Goal: Transaction & Acquisition: Purchase product/service

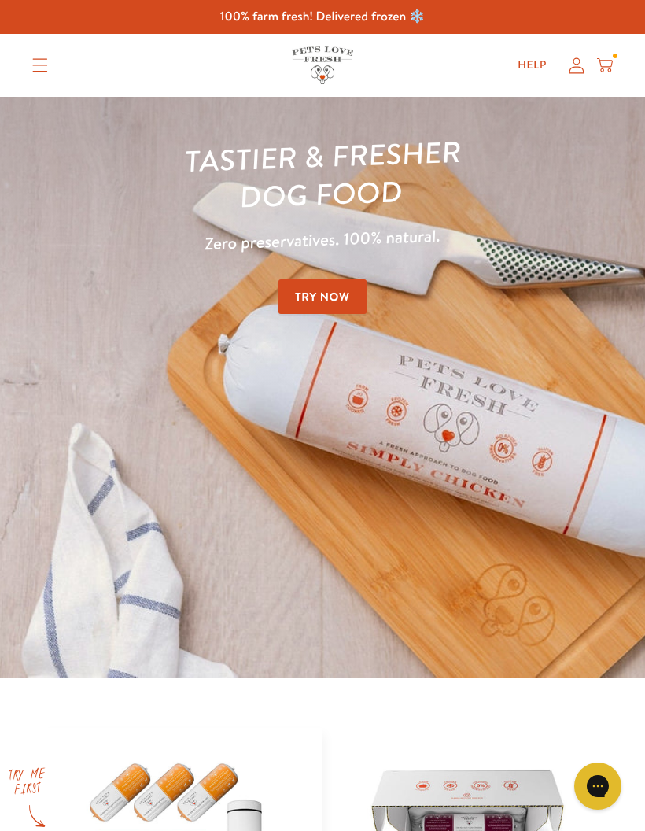
click at [46, 63] on icon "Translation missing: en.sections.header.menu" at bounding box center [40, 65] width 16 height 14
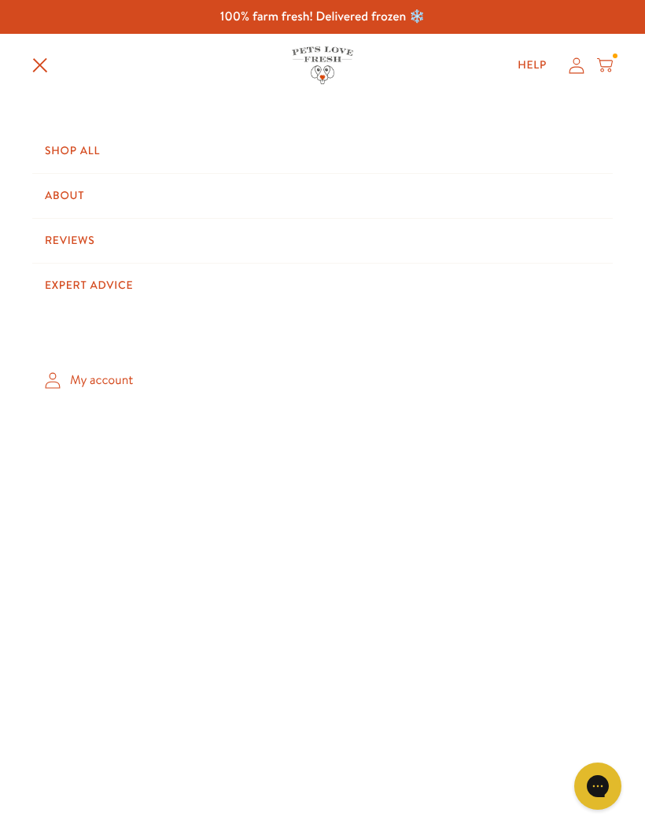
click at [139, 386] on link "My account" at bounding box center [322, 380] width 581 height 46
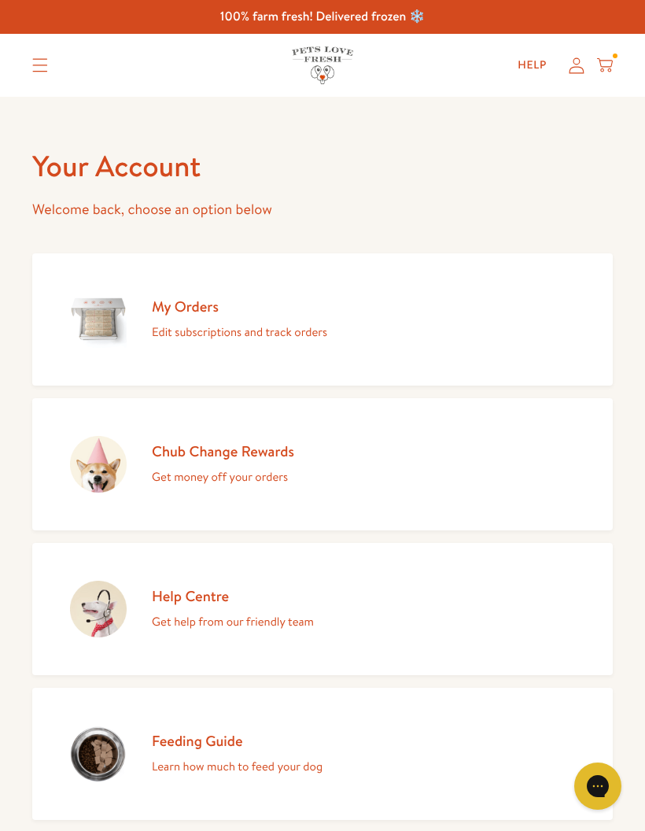
click at [302, 462] on link "Chub Change Rewards Get money off your orders" at bounding box center [322, 464] width 581 height 132
click at [509, 341] on link "My Orders Edit subscriptions and track orders" at bounding box center [322, 319] width 581 height 132
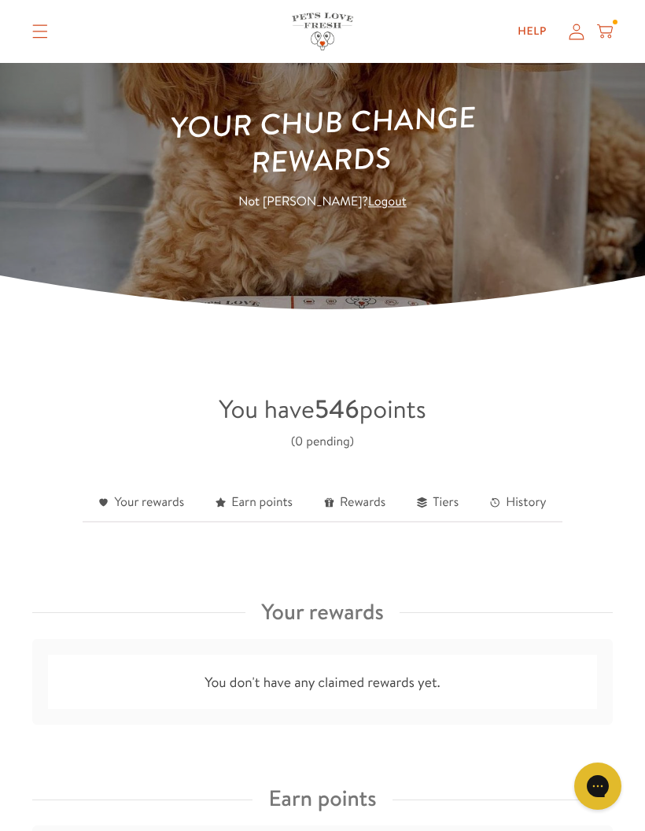
scroll to position [91, 0]
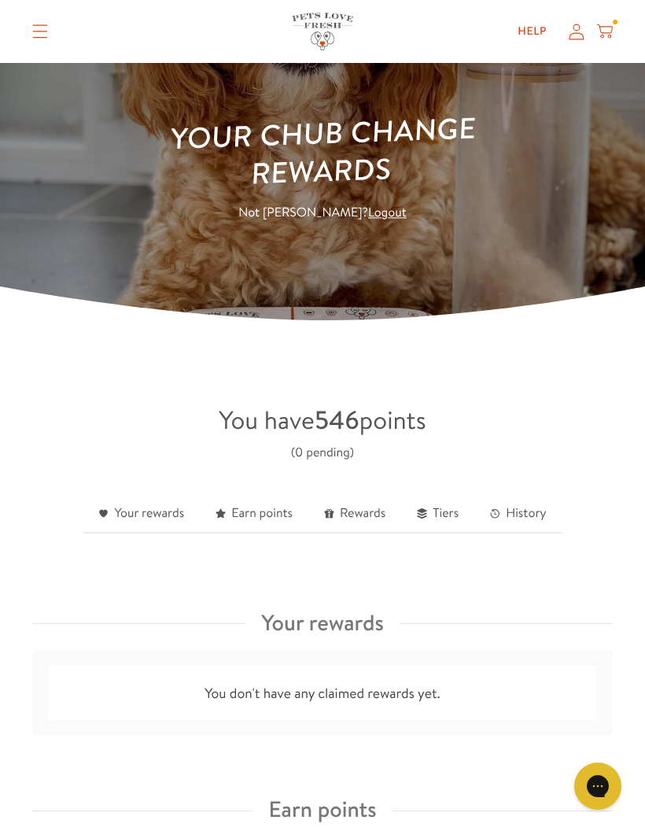
click at [405, 415] on span "You have 546 points" at bounding box center [322, 420] width 207 height 35
click at [364, 419] on span "You have 546 points" at bounding box center [322, 420] width 207 height 35
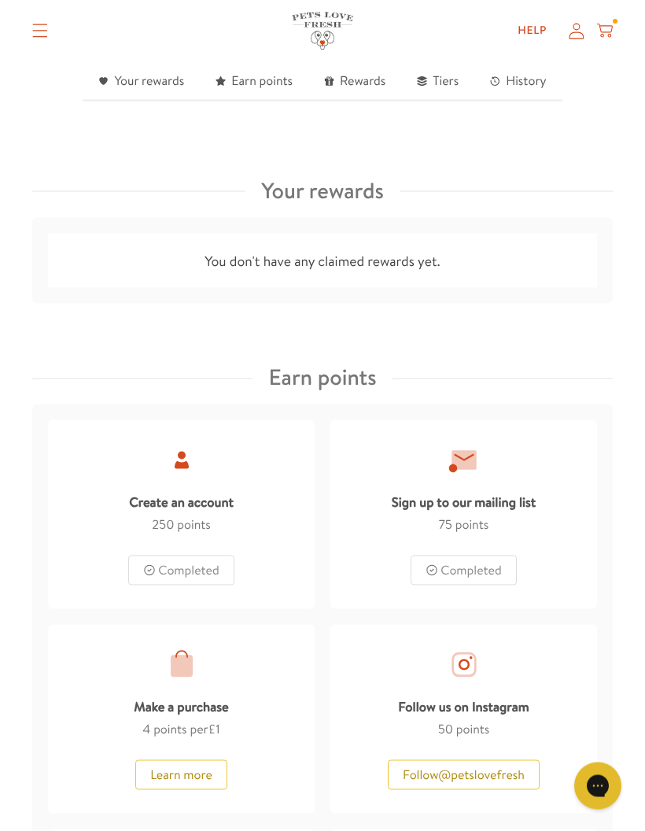
scroll to position [524, 0]
click at [204, 575] on div "Completed" at bounding box center [181, 570] width 106 height 30
click at [501, 562] on div "Completed" at bounding box center [464, 570] width 106 height 30
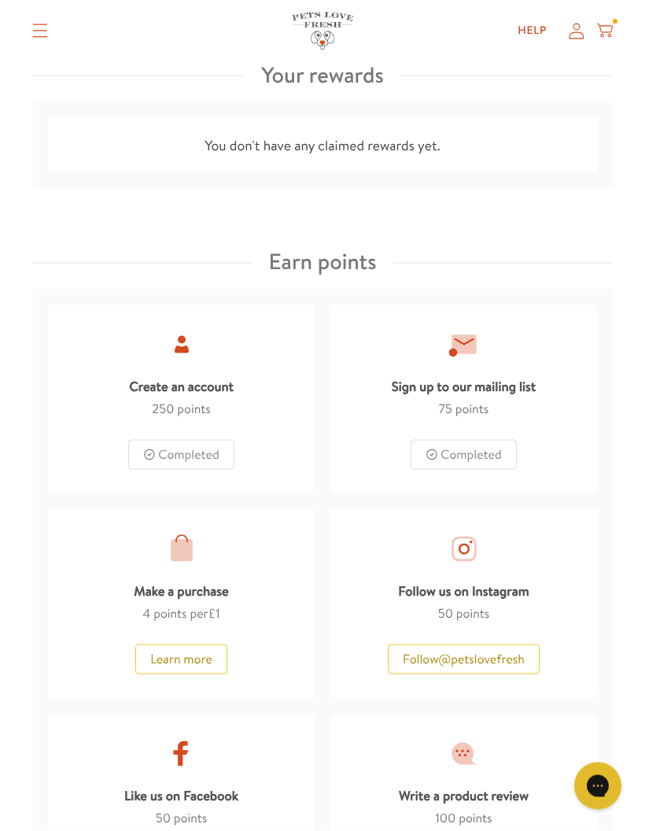
scroll to position [638, 0]
click at [199, 659] on button "Learn more" at bounding box center [181, 660] width 92 height 30
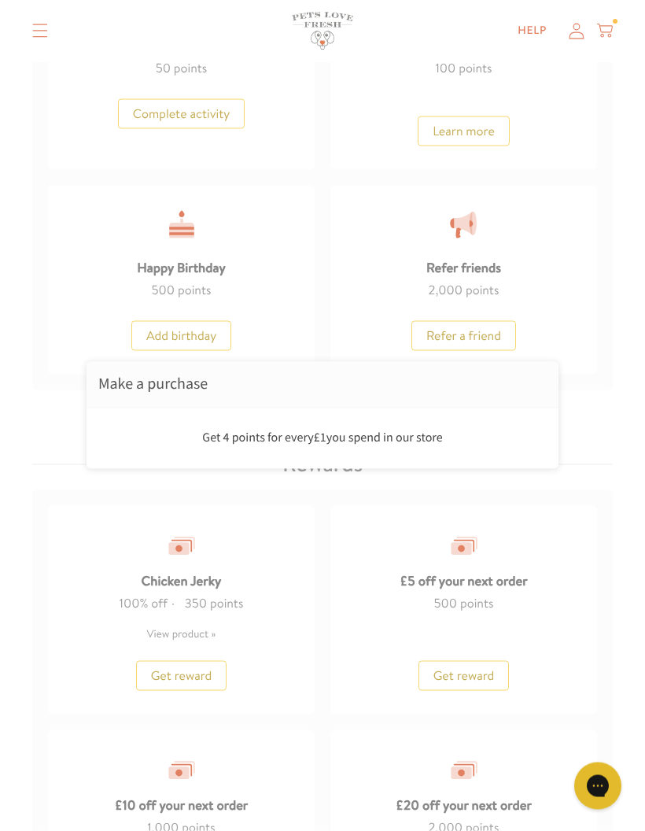
scroll to position [1390, 0]
click at [483, 686] on div at bounding box center [322, 415] width 645 height 831
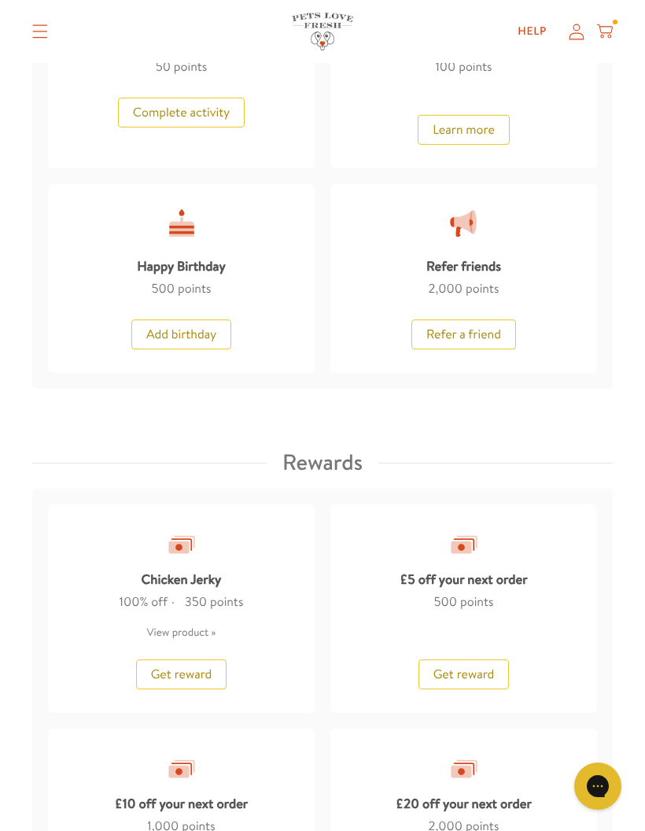
click at [486, 660] on button "Get reward" at bounding box center [464, 675] width 91 height 30
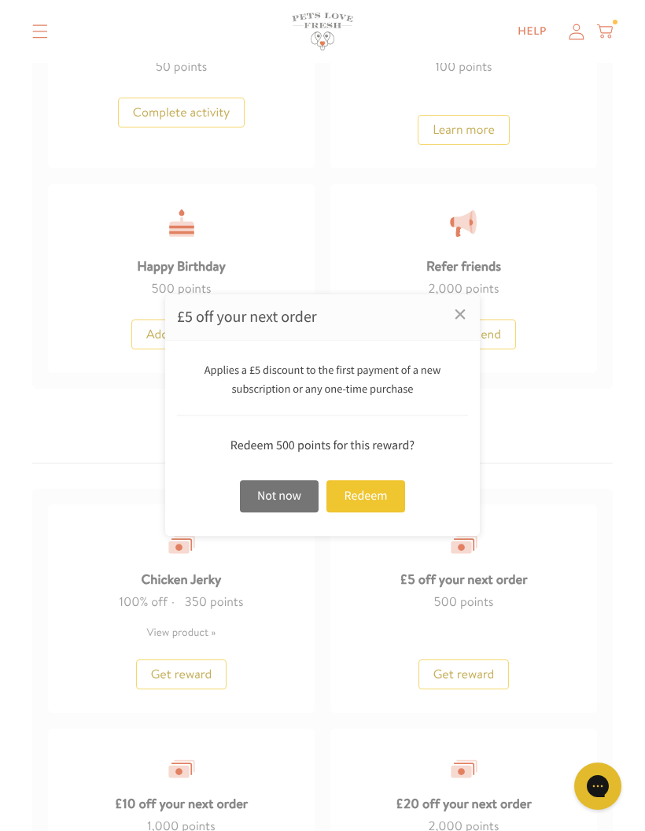
click at [383, 512] on div "Redeem" at bounding box center [366, 496] width 79 height 32
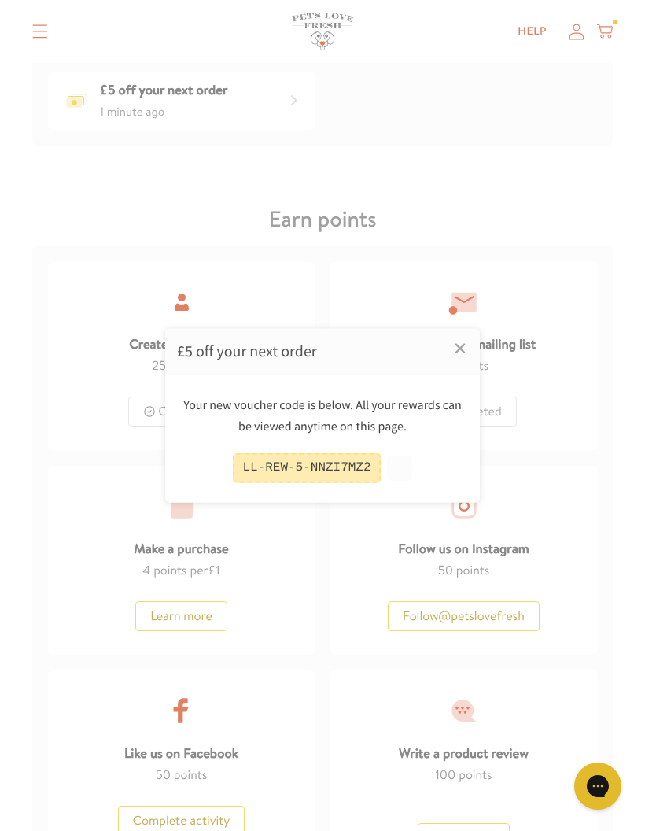
scroll to position [685, 0]
click at [467, 349] on link "×" at bounding box center [460, 348] width 39 height 39
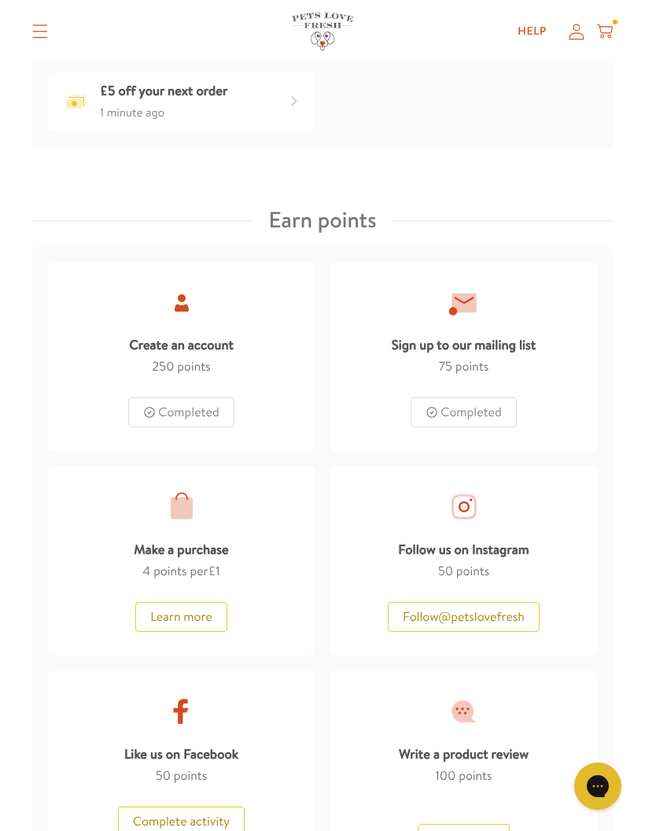
click at [273, 95] on div "£5 off your next order 1 minute ago" at bounding box center [181, 101] width 267 height 58
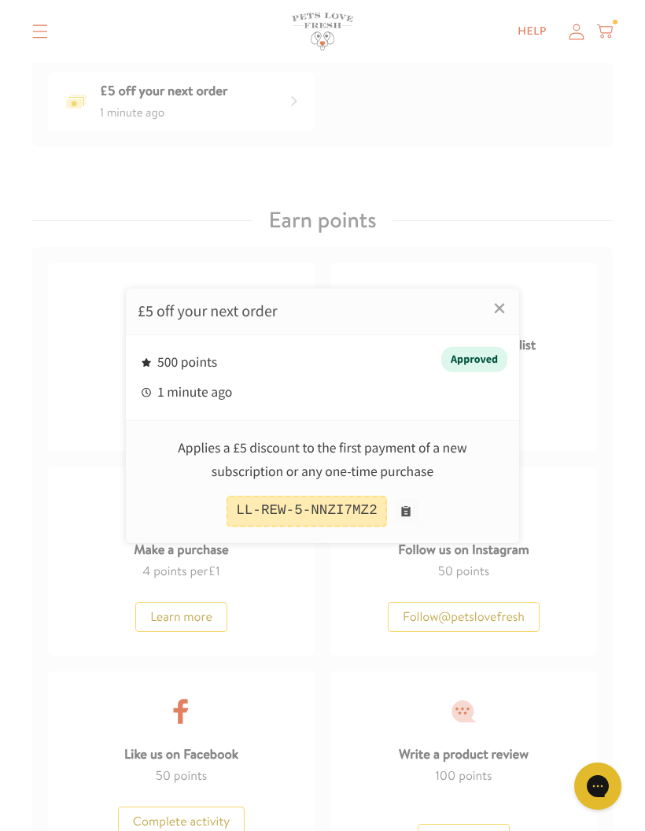
click at [172, 102] on div at bounding box center [322, 415] width 645 height 831
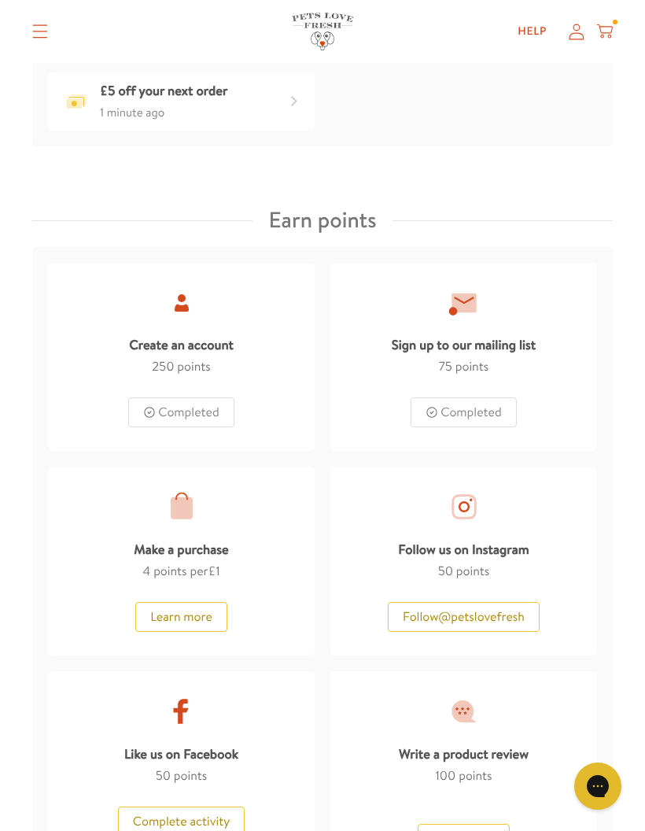
click at [91, 100] on div "£5 off your next order 1 minute ago" at bounding box center [142, 101] width 172 height 42
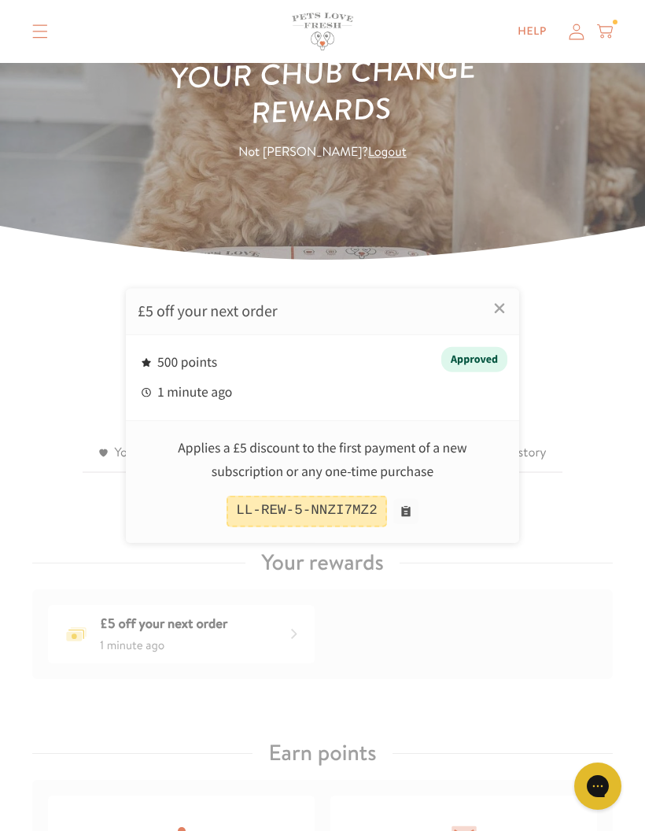
scroll to position [151, 0]
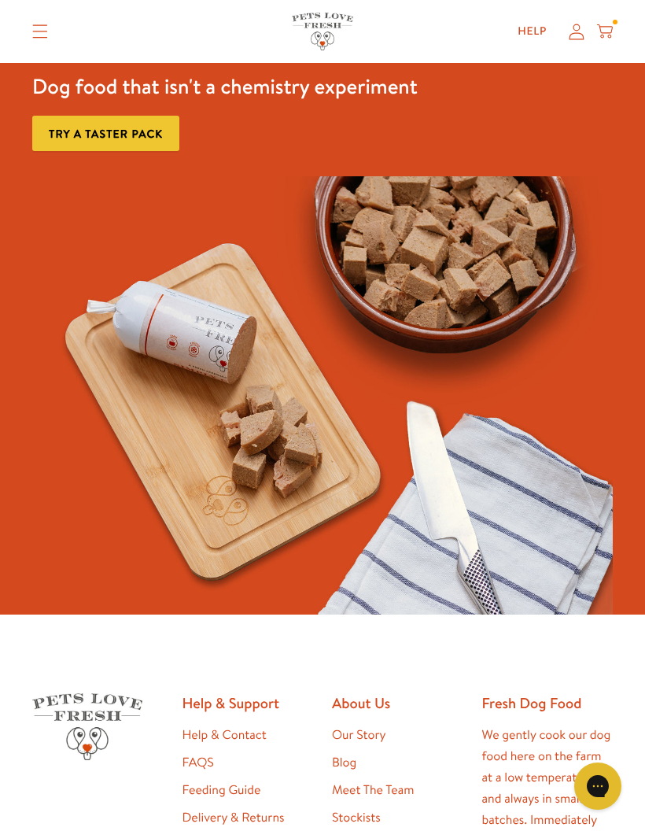
click at [53, 28] on summary "Translation missing: en.sections.header.menu" at bounding box center [40, 31] width 41 height 39
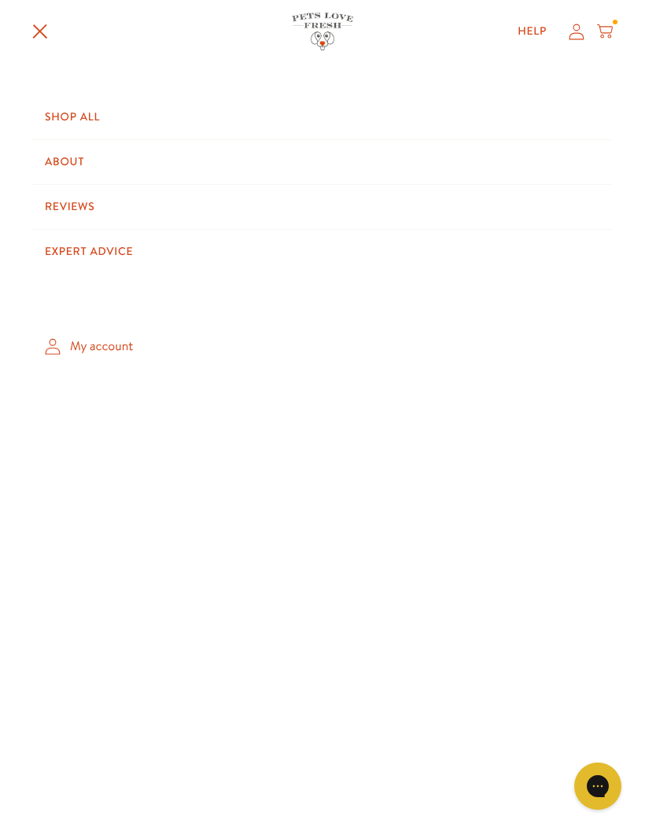
click at [42, 37] on icon "Translation missing: en.sections.header.menu" at bounding box center [40, 32] width 16 height 16
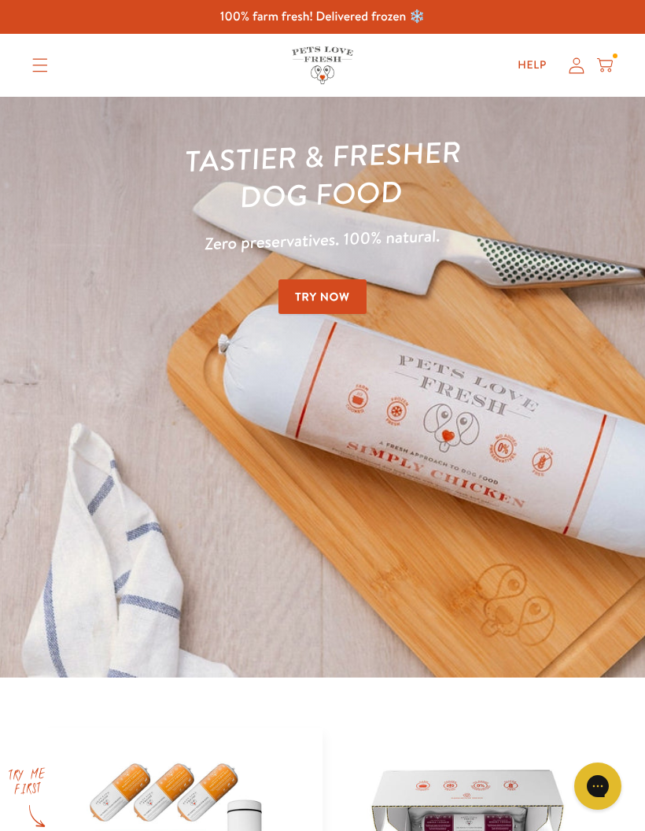
click at [51, 54] on summary "Translation missing: en.sections.header.menu" at bounding box center [40, 65] width 41 height 39
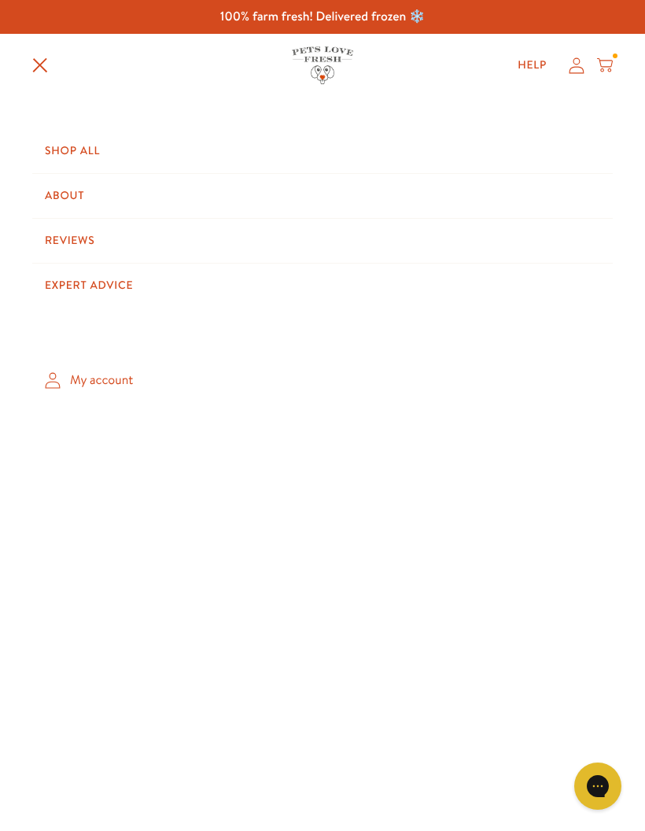
click at [109, 154] on link "Shop All" at bounding box center [322, 151] width 581 height 44
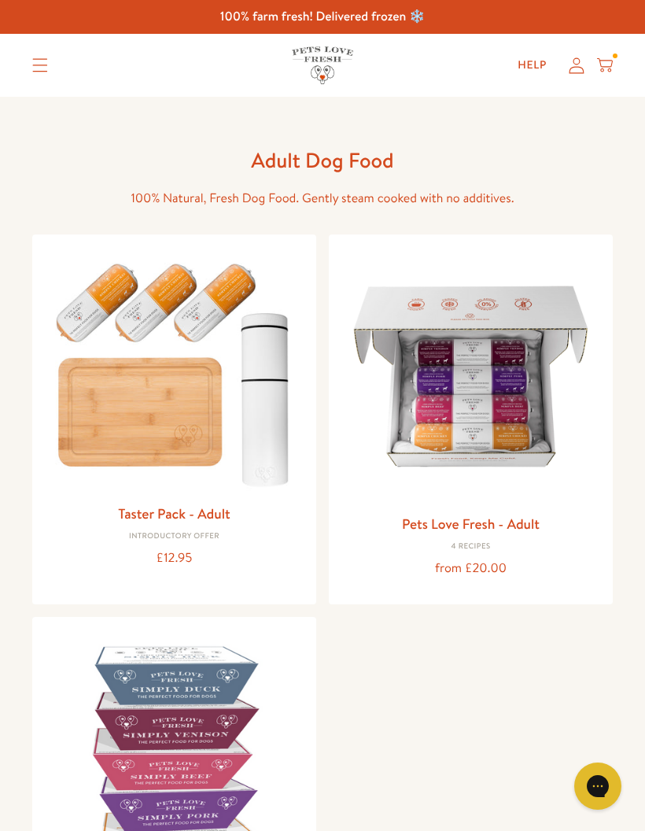
click at [528, 373] on img at bounding box center [471, 376] width 259 height 259
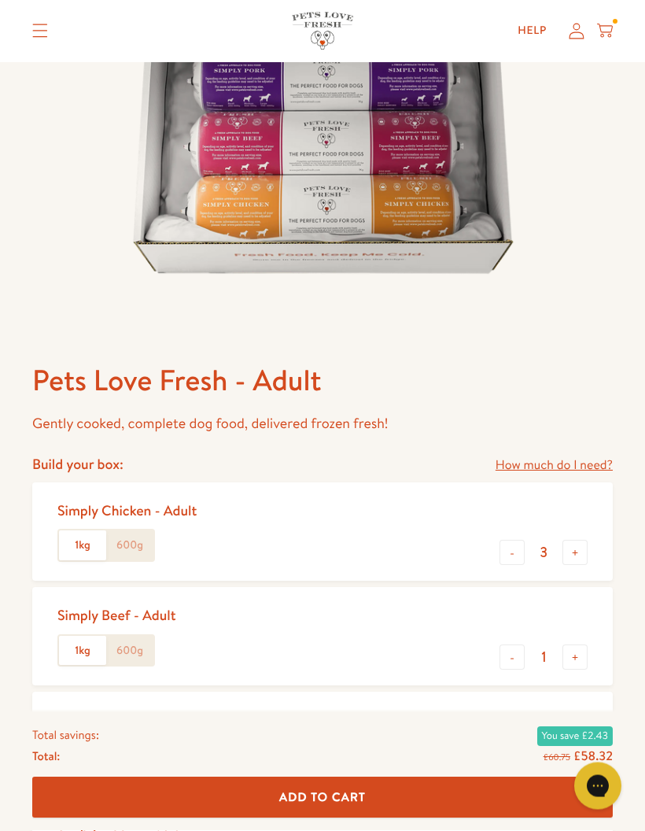
scroll to position [322, 0]
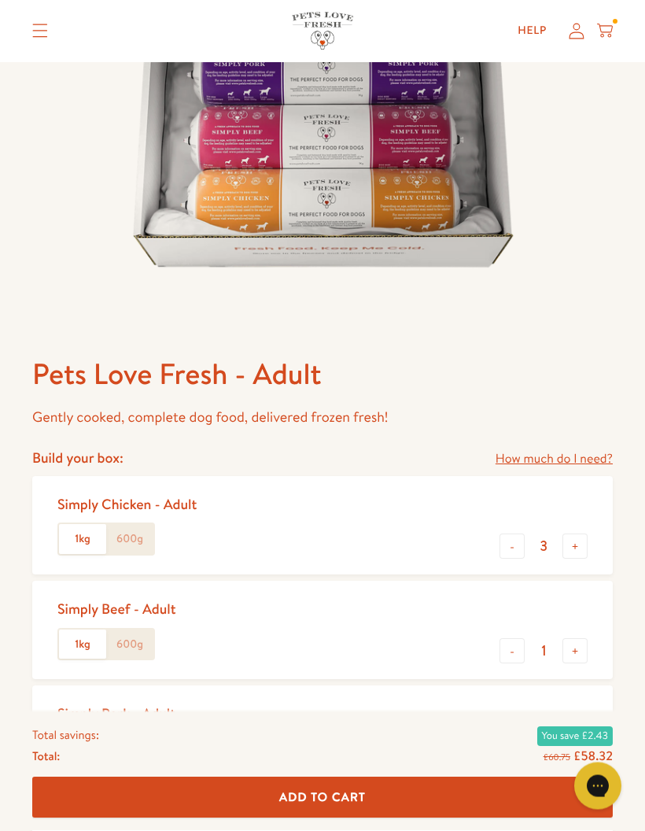
click at [510, 556] on button "-" at bounding box center [512, 546] width 25 height 25
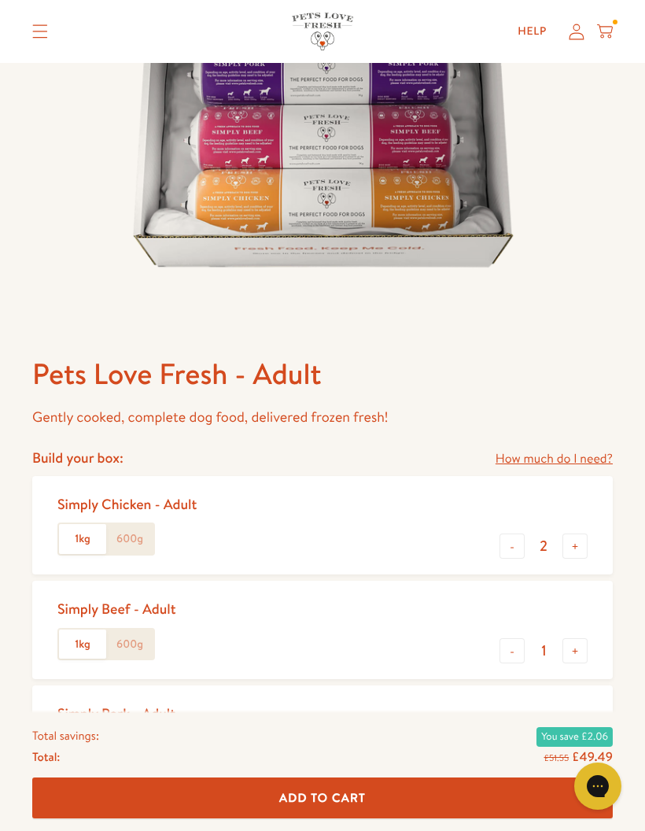
click at [518, 547] on button "-" at bounding box center [512, 546] width 25 height 25
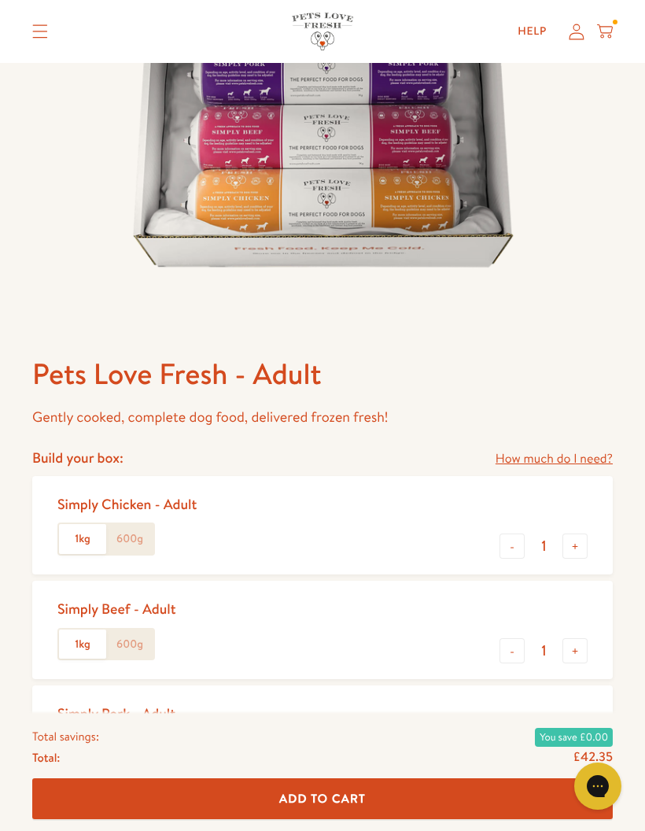
click at [512, 556] on button "-" at bounding box center [512, 546] width 25 height 25
type input "0"
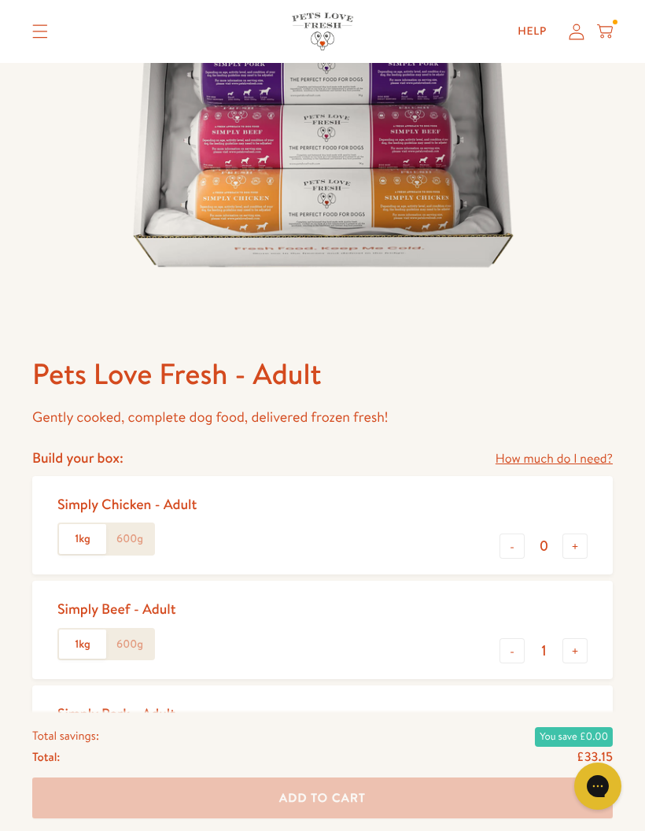
click at [586, 651] on button "+" at bounding box center [575, 650] width 25 height 25
type input "2"
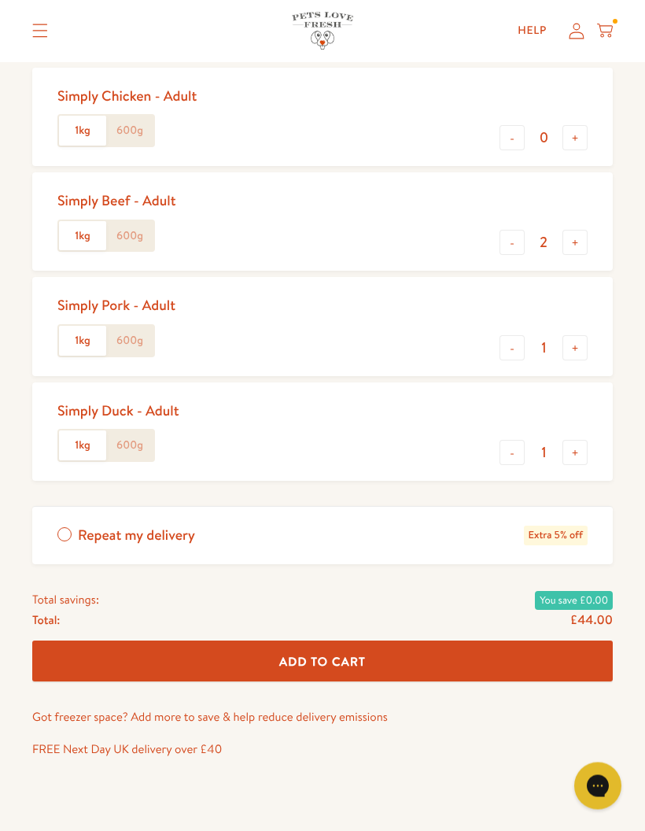
scroll to position [731, 0]
click at [548, 676] on button "Add To Cart" at bounding box center [322, 662] width 581 height 42
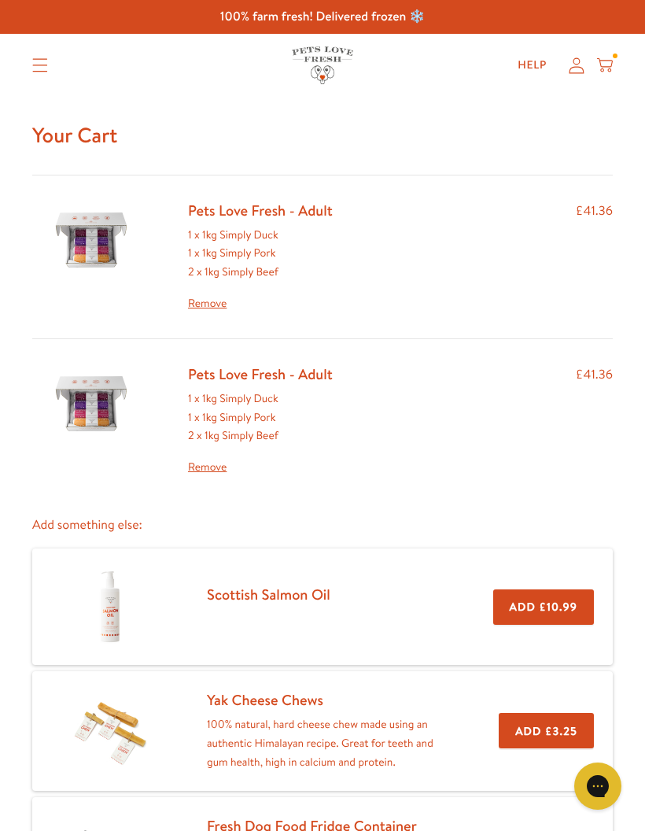
click at [219, 464] on link "Remove" at bounding box center [260, 467] width 145 height 19
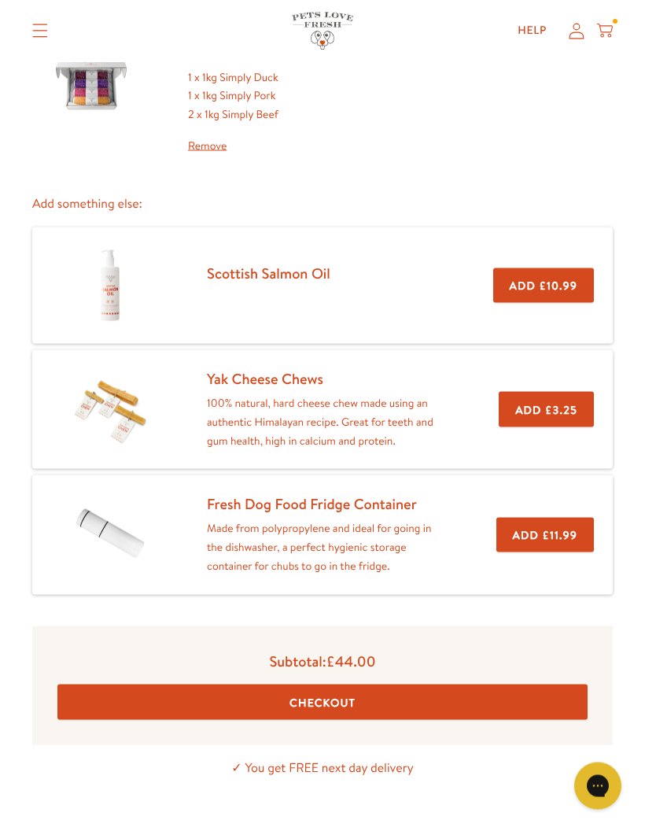
scroll to position [161, 0]
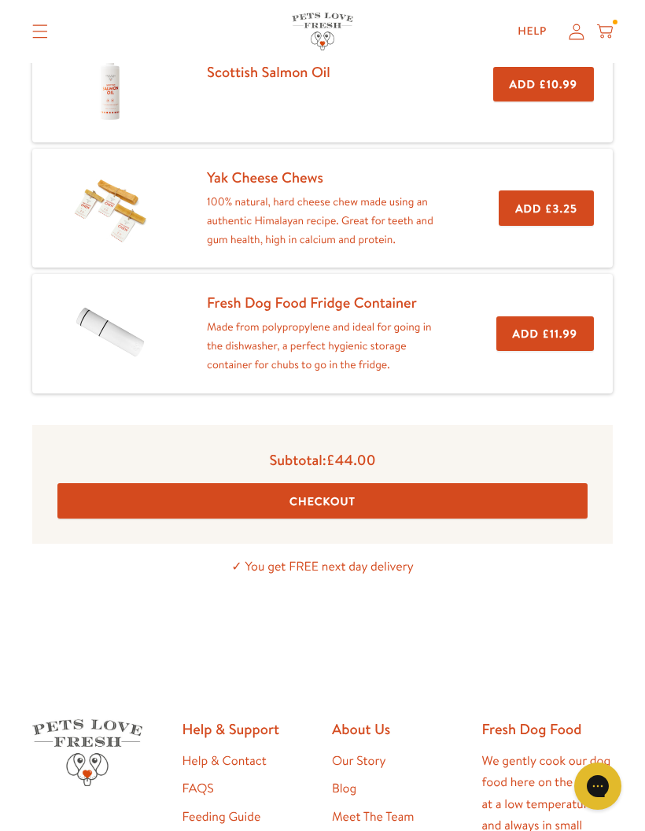
click at [543, 495] on button "Checkout" at bounding box center [322, 500] width 530 height 35
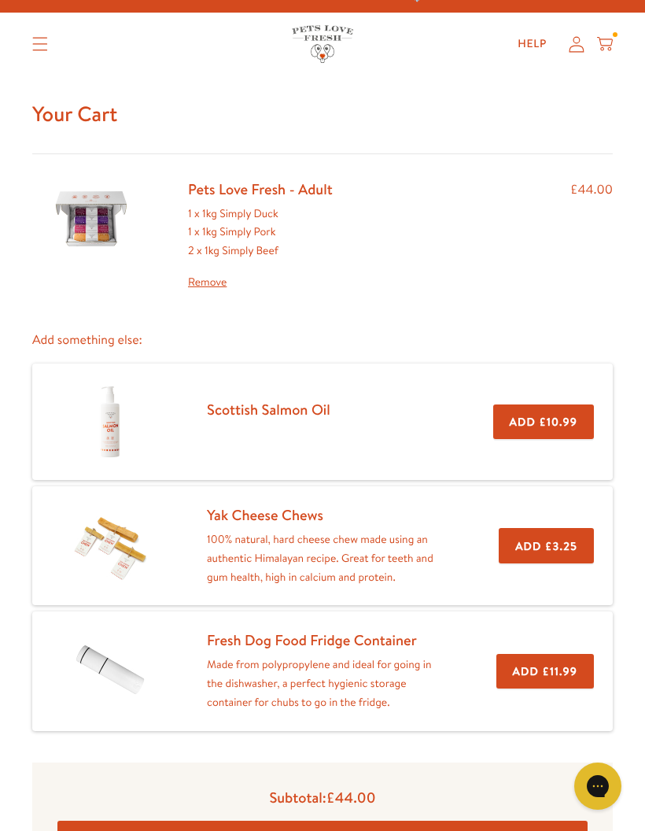
scroll to position [0, 0]
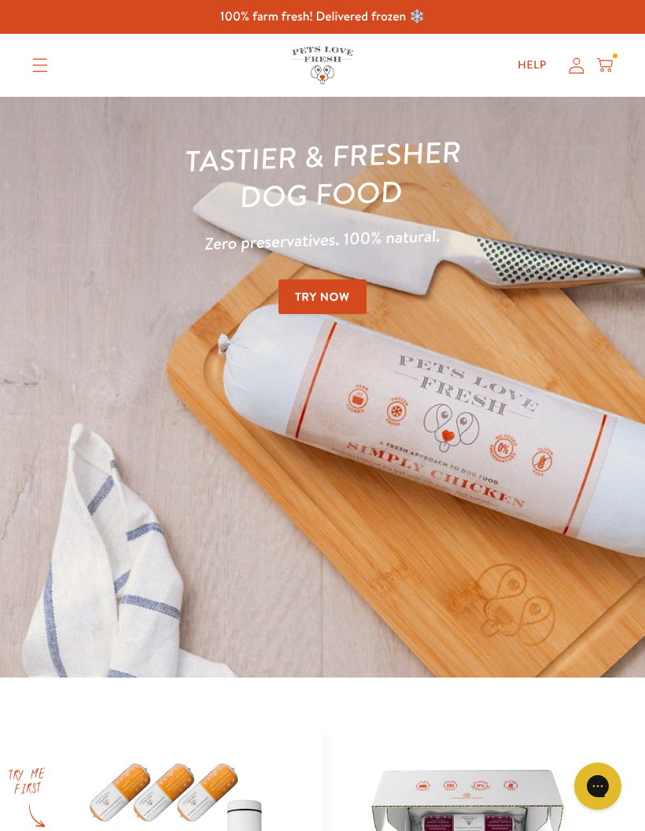
click at [40, 74] on summary "Translation missing: en.sections.header.menu" at bounding box center [40, 65] width 41 height 39
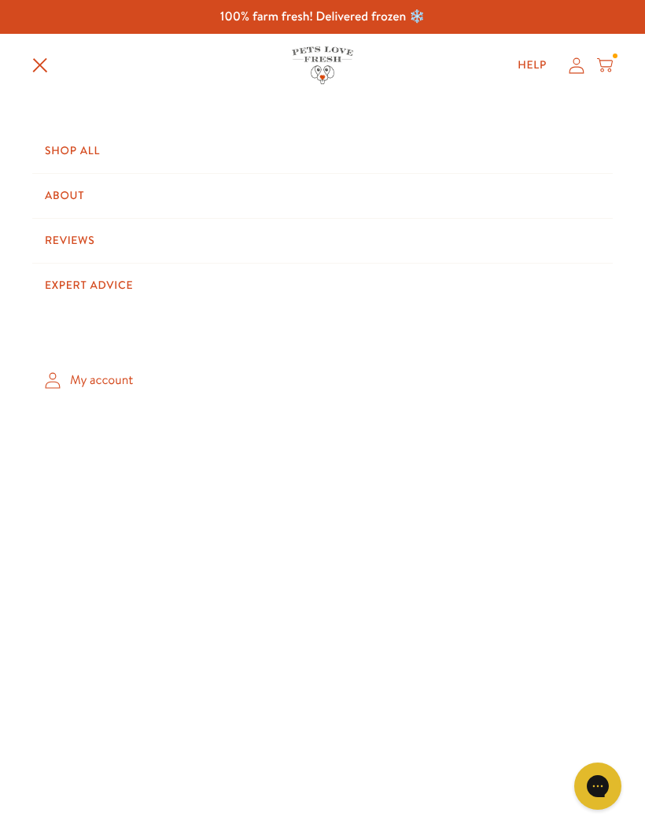
click at [109, 390] on link "My account" at bounding box center [322, 380] width 581 height 46
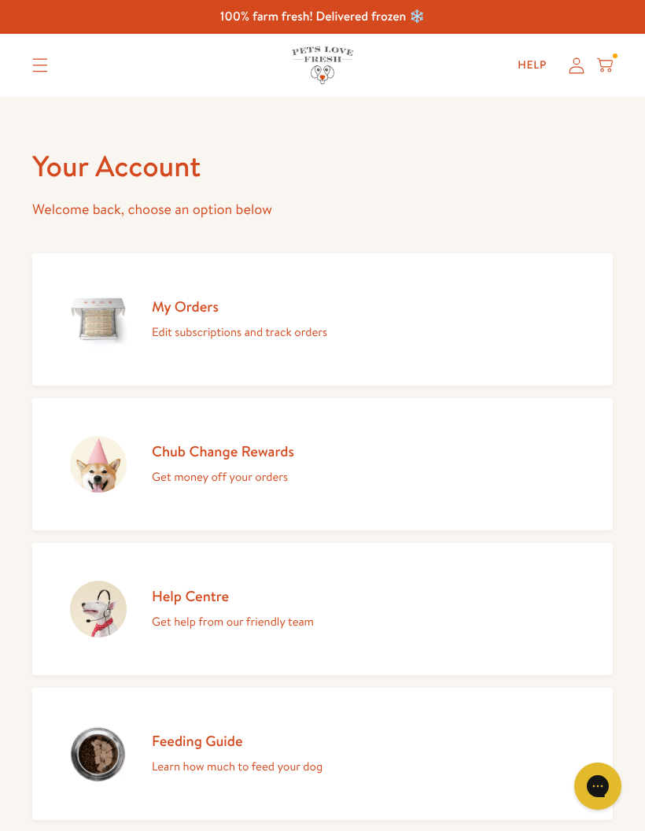
click at [507, 481] on link "Chub Change Rewards Get money off your orders" at bounding box center [322, 464] width 581 height 132
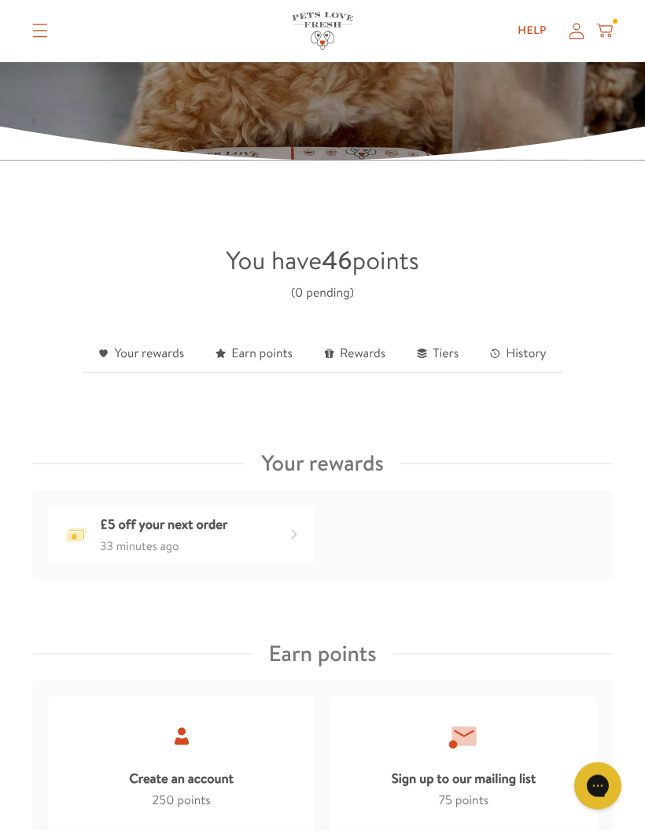
scroll to position [252, 0]
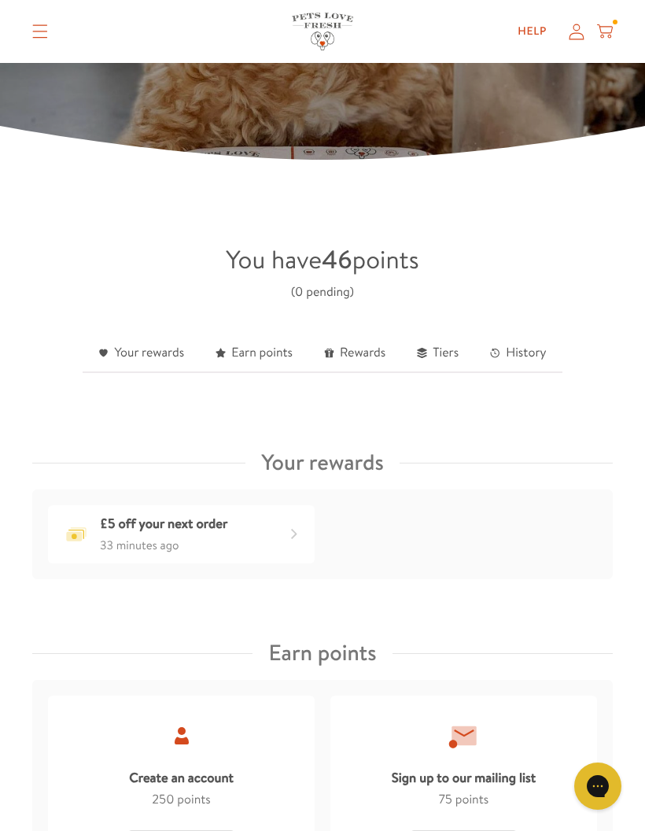
click at [294, 541] on div "£5 off your next order" at bounding box center [294, 534] width 25 height 25
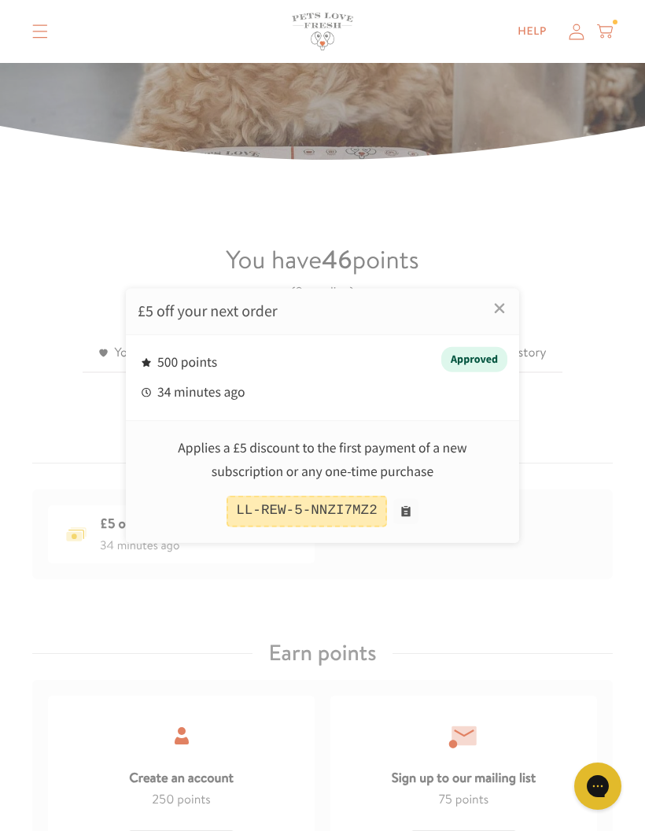
click at [423, 526] on div "LL-REW-5-NNZI7MZ2" at bounding box center [323, 510] width 362 height 31
click at [414, 523] on button at bounding box center [405, 510] width 25 height 25
click at [575, 647] on div at bounding box center [322, 415] width 645 height 831
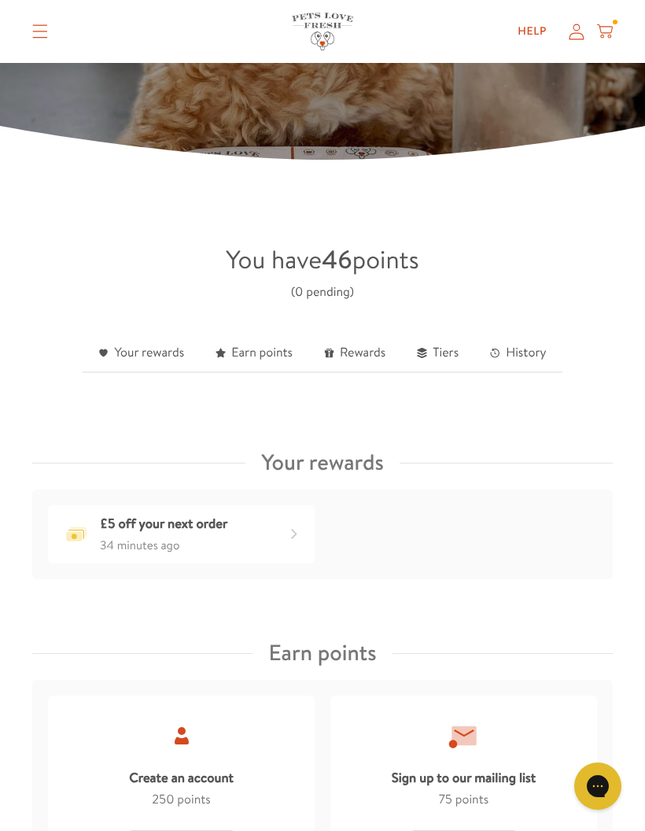
scroll to position [315, 0]
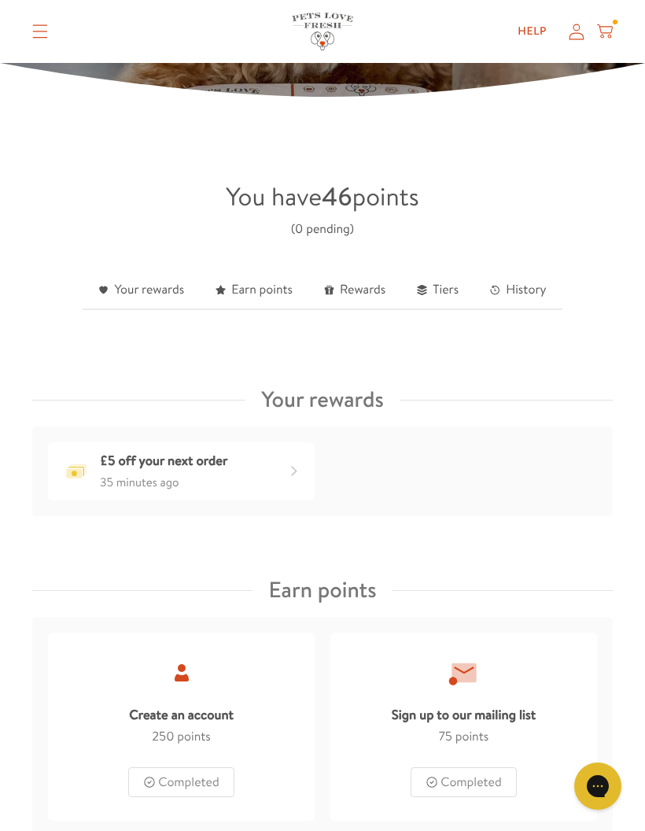
click at [313, 465] on div "£5 off your next order 35 minutes ago" at bounding box center [181, 471] width 267 height 58
